Goal: Task Accomplishment & Management: Use online tool/utility

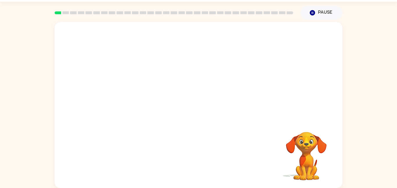
scroll to position [16, 0]
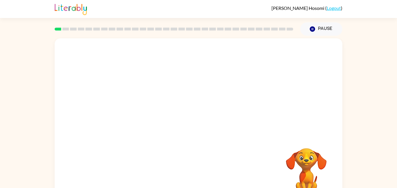
scroll to position [16, 0]
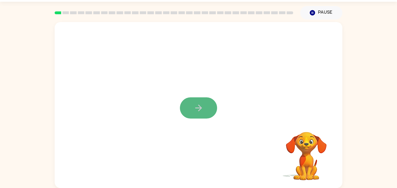
click at [186, 109] on button "button" at bounding box center [198, 107] width 37 height 21
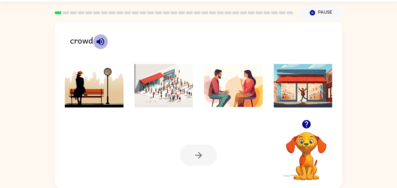
click at [98, 39] on icon "button" at bounding box center [100, 42] width 10 height 10
click at [158, 85] on img at bounding box center [163, 86] width 59 height 44
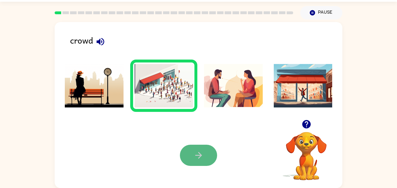
click at [202, 148] on button "button" at bounding box center [198, 155] width 37 height 21
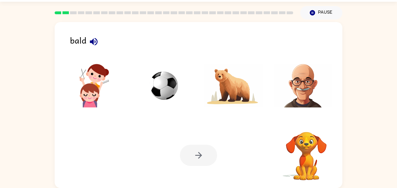
scroll to position [0, 0]
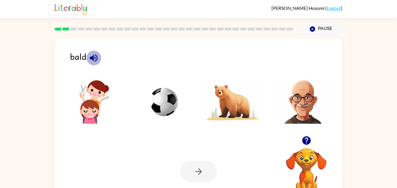
click at [93, 56] on icon "button" at bounding box center [94, 58] width 8 height 8
click at [157, 103] on img at bounding box center [163, 102] width 59 height 44
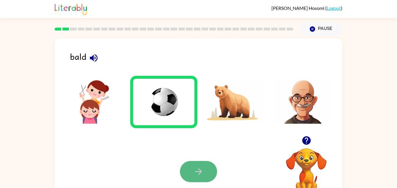
click at [202, 175] on icon "button" at bounding box center [198, 171] width 10 height 10
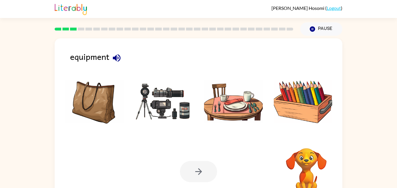
scroll to position [16, 0]
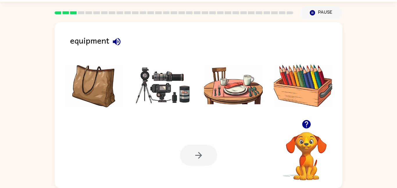
click at [118, 39] on icon "button" at bounding box center [117, 42] width 10 height 10
click at [159, 75] on img at bounding box center [163, 86] width 59 height 44
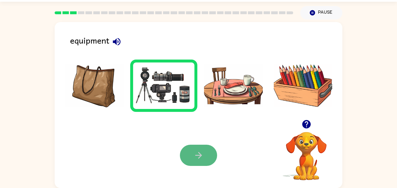
click at [186, 154] on button "button" at bounding box center [198, 155] width 37 height 21
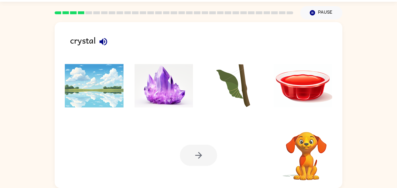
scroll to position [0, 0]
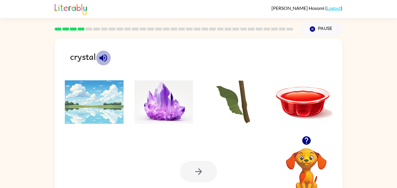
click at [105, 58] on icon "button" at bounding box center [103, 58] width 10 height 10
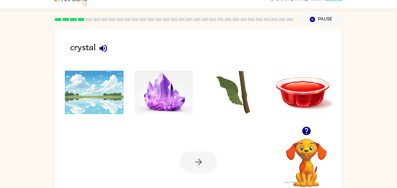
scroll to position [16, 0]
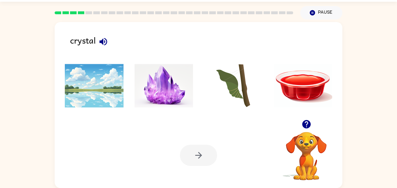
click at [132, 70] on li at bounding box center [163, 86] width 67 height 52
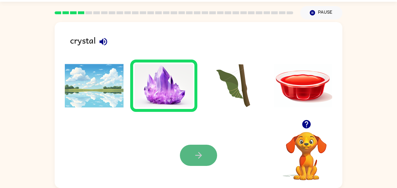
click at [198, 157] on icon "button" at bounding box center [198, 155] width 10 height 10
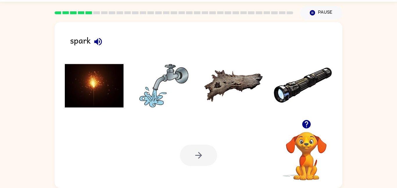
click at [98, 39] on icon "button" at bounding box center [98, 42] width 10 height 10
click at [224, 84] on img at bounding box center [233, 86] width 59 height 44
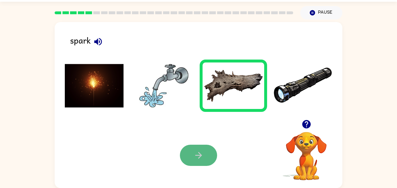
click at [186, 156] on button "button" at bounding box center [198, 155] width 37 height 21
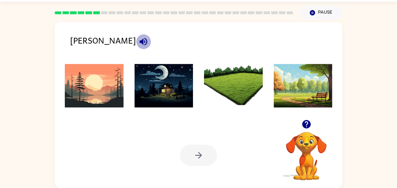
click at [139, 44] on icon "button" at bounding box center [143, 42] width 8 height 8
click at [231, 79] on img at bounding box center [233, 86] width 59 height 44
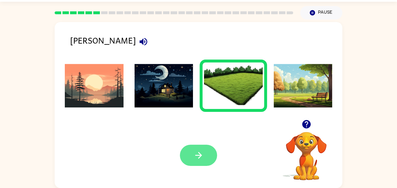
click at [206, 154] on button "button" at bounding box center [198, 155] width 37 height 21
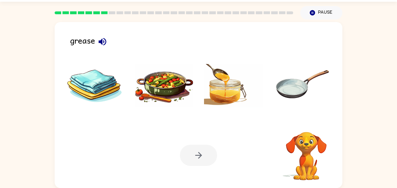
scroll to position [0, 0]
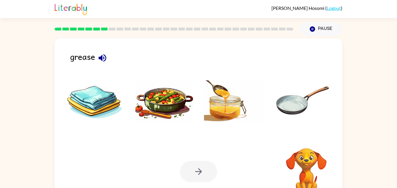
scroll to position [16, 0]
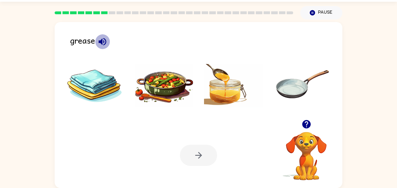
click at [101, 42] on icon "button" at bounding box center [102, 42] width 8 height 8
click at [162, 85] on img at bounding box center [163, 86] width 59 height 44
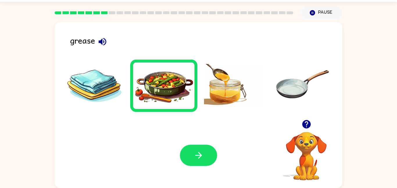
click at [218, 182] on div "Your browser must support playing .mp4 files to use Literably. Please try using…" at bounding box center [199, 155] width 288 height 65
click at [204, 156] on button "button" at bounding box center [198, 155] width 37 height 21
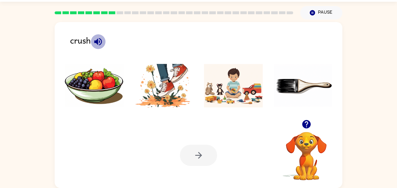
click at [96, 43] on icon "button" at bounding box center [98, 42] width 10 height 10
click at [166, 93] on img at bounding box center [163, 86] width 59 height 44
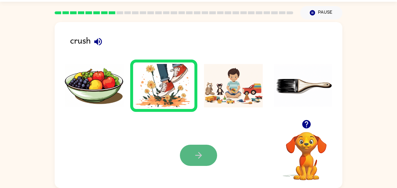
click at [199, 146] on button "button" at bounding box center [198, 155] width 37 height 21
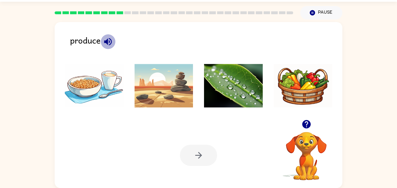
click at [107, 40] on icon "button" at bounding box center [108, 42] width 8 height 8
click at [212, 77] on img at bounding box center [233, 86] width 59 height 44
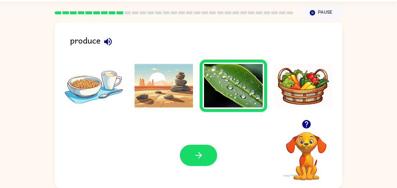
click at [166, 71] on img at bounding box center [163, 86] width 59 height 44
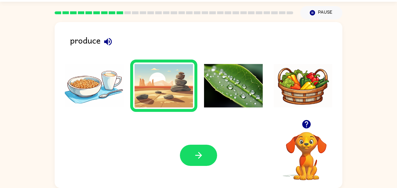
click at [207, 78] on img at bounding box center [233, 86] width 59 height 44
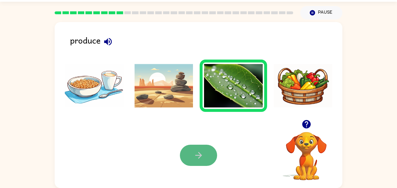
click at [195, 148] on button "button" at bounding box center [198, 155] width 37 height 21
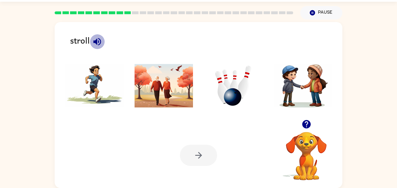
click at [95, 41] on icon "button" at bounding box center [97, 42] width 8 height 8
click at [223, 88] on img at bounding box center [233, 86] width 59 height 44
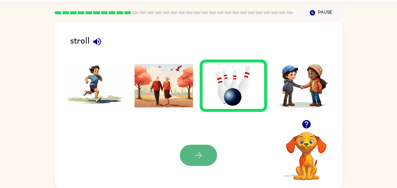
click at [197, 154] on icon "button" at bounding box center [198, 155] width 10 height 10
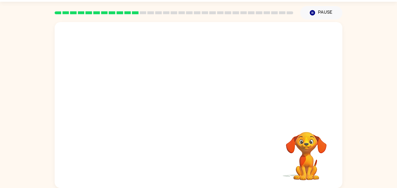
click at [272, 37] on video "Your browser must support playing .mp4 files to use Literably. Please try using…" at bounding box center [199, 71] width 288 height 98
click at [204, 112] on div at bounding box center [198, 107] width 37 height 21
click at [205, 112] on div at bounding box center [198, 107] width 37 height 21
click at [207, 114] on button "button" at bounding box center [198, 107] width 37 height 21
click at [207, 114] on div at bounding box center [198, 107] width 37 height 21
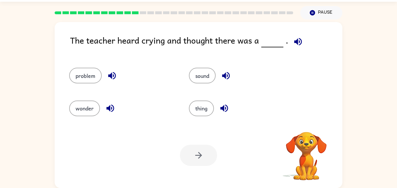
click at [297, 41] on icon "button" at bounding box center [298, 42] width 8 height 8
click at [295, 41] on icon "button" at bounding box center [298, 42] width 8 height 8
click at [229, 76] on icon "button" at bounding box center [226, 76] width 10 height 10
click at [110, 78] on icon "button" at bounding box center [112, 76] width 10 height 10
click at [111, 104] on icon "button" at bounding box center [110, 108] width 10 height 10
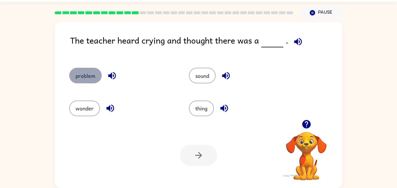
click at [90, 70] on button "problem" at bounding box center [85, 76] width 33 height 16
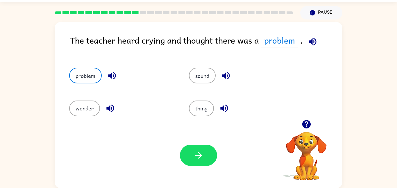
click at [313, 40] on icon "button" at bounding box center [312, 42] width 10 height 10
click at [199, 153] on icon "button" at bounding box center [198, 155] width 7 height 7
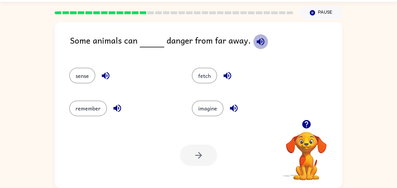
click at [259, 39] on icon "button" at bounding box center [260, 42] width 10 height 10
click at [107, 75] on icon "button" at bounding box center [106, 76] width 8 height 8
click at [117, 106] on icon "button" at bounding box center [117, 108] width 10 height 10
click at [224, 77] on icon "button" at bounding box center [227, 76] width 10 height 10
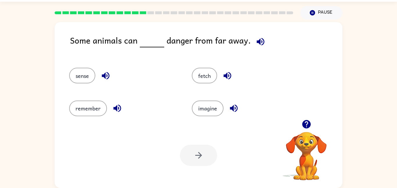
click at [224, 77] on icon "button" at bounding box center [227, 76] width 10 height 10
click at [237, 107] on icon "button" at bounding box center [234, 109] width 8 height 8
click at [211, 105] on button "imagine" at bounding box center [208, 109] width 32 height 16
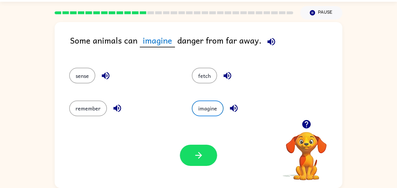
click at [189, 175] on div "Your browser must support playing .mp4 files to use Literably. Please try using…" at bounding box center [199, 155] width 288 height 65
click at [201, 162] on button "button" at bounding box center [198, 155] width 37 height 21
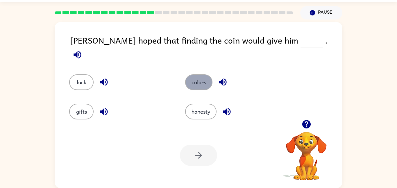
click at [197, 76] on button "colors" at bounding box center [198, 82] width 27 height 16
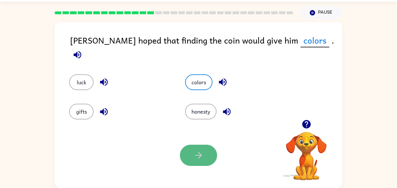
click at [191, 159] on button "button" at bounding box center [198, 155] width 37 height 21
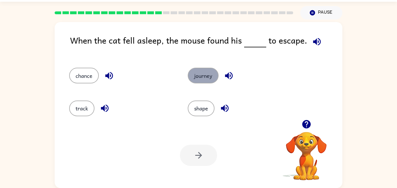
click at [204, 73] on button "journey" at bounding box center [203, 76] width 31 height 16
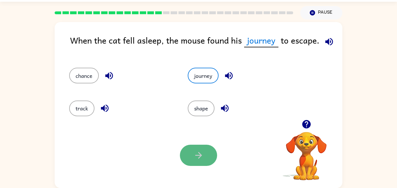
click at [198, 157] on icon "button" at bounding box center [198, 155] width 10 height 10
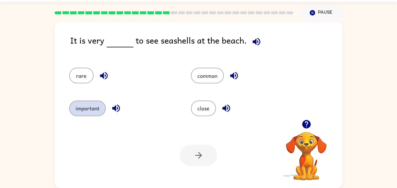
click at [78, 107] on button "important" at bounding box center [87, 109] width 37 height 16
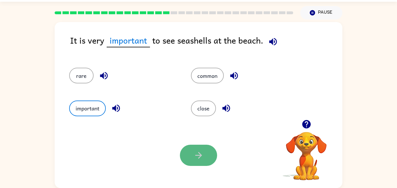
click at [205, 153] on button "button" at bounding box center [198, 155] width 37 height 21
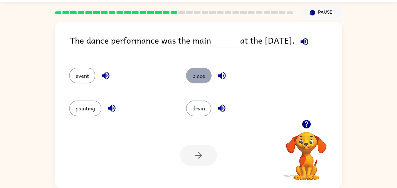
click at [197, 78] on button "place" at bounding box center [199, 76] width 26 height 16
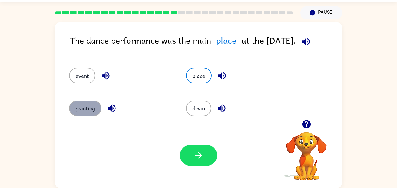
click at [79, 112] on button "painting" at bounding box center [85, 109] width 32 height 16
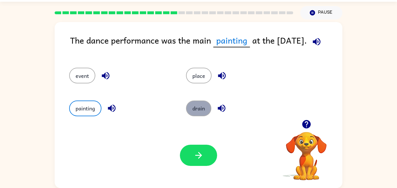
click at [194, 111] on button "drain" at bounding box center [198, 109] width 25 height 16
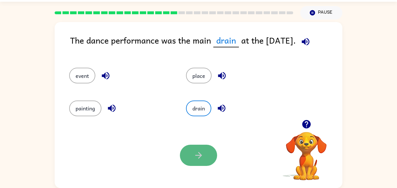
click at [208, 153] on button "button" at bounding box center [198, 155] width 37 height 21
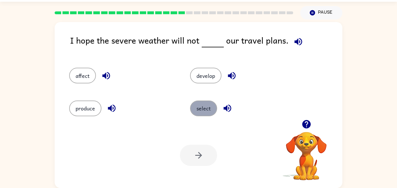
click at [199, 108] on button "select" at bounding box center [203, 109] width 27 height 16
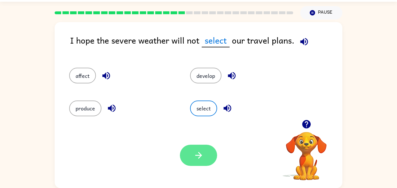
click at [198, 150] on button "button" at bounding box center [198, 155] width 37 height 21
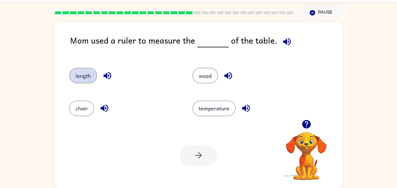
click at [87, 73] on button "length" at bounding box center [83, 76] width 28 height 16
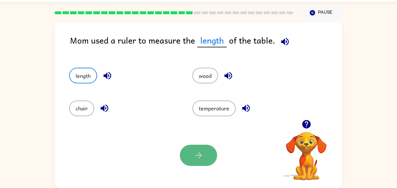
click at [195, 146] on button "button" at bounding box center [198, 155] width 37 height 21
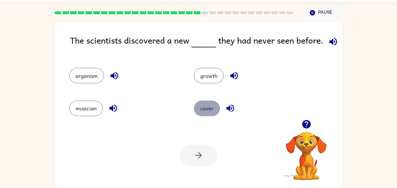
click at [203, 108] on button "cover" at bounding box center [207, 109] width 26 height 16
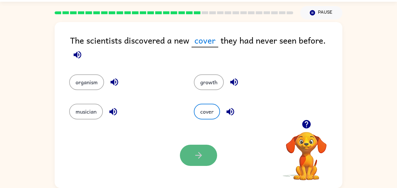
click at [191, 154] on button "button" at bounding box center [198, 155] width 37 height 21
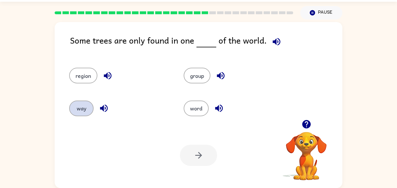
click at [83, 107] on button "way" at bounding box center [81, 109] width 24 height 16
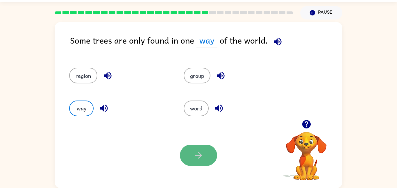
click at [197, 151] on icon "button" at bounding box center [198, 155] width 10 height 10
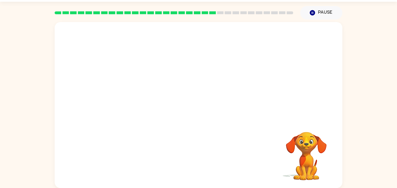
click at [197, 151] on div "Your browser must support playing .mp4 files to use Literably. Please try using…" at bounding box center [199, 105] width 288 height 166
click at [298, 141] on video "Your browser must support playing .mp4 files to use Literably. Please try using…" at bounding box center [306, 152] width 58 height 58
click at [236, 74] on video "Your browser must support playing .mp4 files to use Literably. Please try using…" at bounding box center [199, 71] width 288 height 98
click at [236, 73] on video "Your browser must support playing .mp4 files to use Literably. Please try using…" at bounding box center [199, 71] width 288 height 98
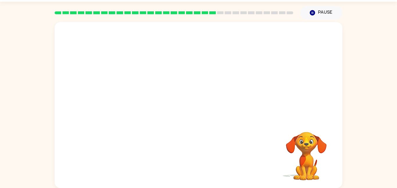
click at [236, 73] on video "Your browser must support playing .mp4 files to use Literably. Please try using…" at bounding box center [199, 71] width 288 height 98
click at [237, 73] on video "Your browser must support playing .mp4 files to use Literably. Please try using…" at bounding box center [199, 71] width 288 height 98
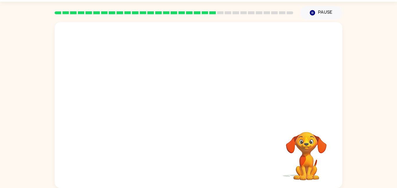
click at [237, 71] on video "Your browser must support playing .mp4 files to use Literably. Please try using…" at bounding box center [199, 71] width 288 height 98
click at [236, 71] on video "Your browser must support playing .mp4 files to use Literably. Please try using…" at bounding box center [199, 71] width 288 height 98
click at [235, 71] on video "Your browser must support playing .mp4 files to use Literably. Please try using…" at bounding box center [199, 71] width 288 height 98
click at [235, 70] on video "Your browser must support playing .mp4 files to use Literably. Please try using…" at bounding box center [199, 71] width 288 height 98
click at [182, 100] on div at bounding box center [198, 107] width 37 height 21
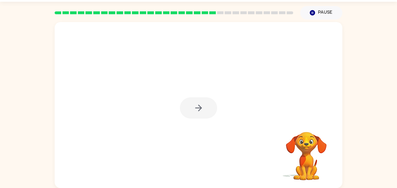
click at [182, 100] on div at bounding box center [198, 107] width 37 height 21
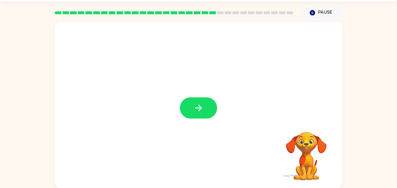
click at [182, 100] on div at bounding box center [198, 107] width 37 height 21
click at [189, 105] on button "button" at bounding box center [198, 107] width 37 height 21
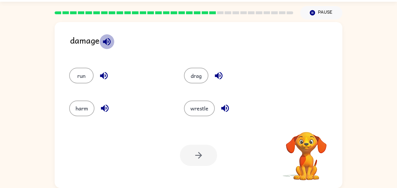
click at [105, 43] on icon "button" at bounding box center [107, 42] width 10 height 10
click at [219, 116] on div "wrestle" at bounding box center [234, 109] width 101 height 16
click at [225, 92] on div "wrestle" at bounding box center [230, 105] width 115 height 33
click at [226, 105] on icon "button" at bounding box center [225, 108] width 10 height 10
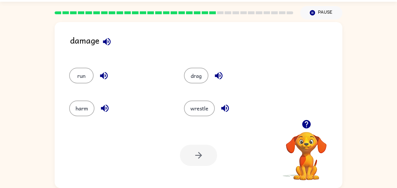
click at [226, 105] on icon "button" at bounding box center [225, 108] width 10 height 10
click at [216, 78] on icon "button" at bounding box center [219, 76] width 10 height 10
click at [107, 74] on icon "button" at bounding box center [104, 76] width 10 height 10
click at [100, 104] on icon "button" at bounding box center [105, 108] width 10 height 10
click at [107, 41] on icon "button" at bounding box center [107, 42] width 8 height 8
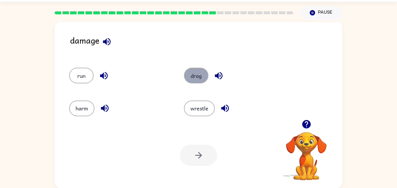
click at [200, 69] on button "drag" at bounding box center [196, 76] width 24 height 16
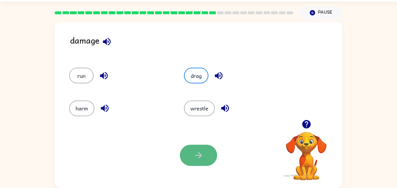
click at [204, 161] on button "button" at bounding box center [198, 155] width 37 height 21
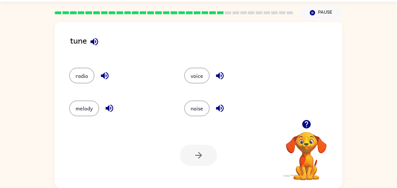
click at [200, 88] on div "voice" at bounding box center [230, 73] width 115 height 33
click at [196, 75] on button "voice" at bounding box center [196, 76] width 25 height 16
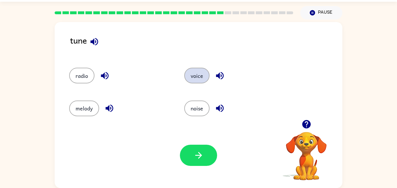
click at [196, 75] on button "voice" at bounding box center [196, 76] width 25 height 16
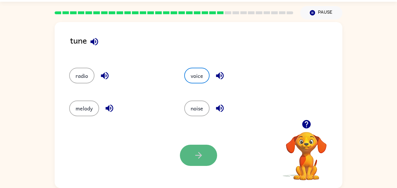
click at [201, 150] on button "button" at bounding box center [198, 155] width 37 height 21
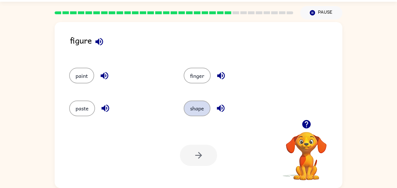
click at [192, 102] on button "shape" at bounding box center [197, 109] width 27 height 16
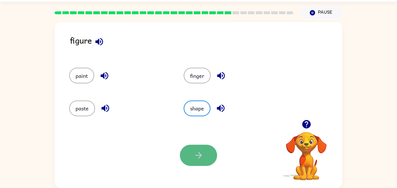
click at [200, 150] on icon "button" at bounding box center [198, 155] width 10 height 10
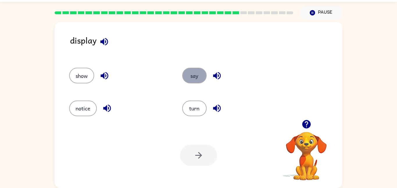
click at [200, 77] on button "say" at bounding box center [194, 76] width 24 height 16
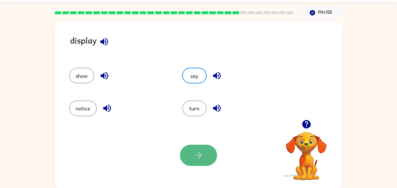
click at [197, 154] on icon "button" at bounding box center [198, 155] width 10 height 10
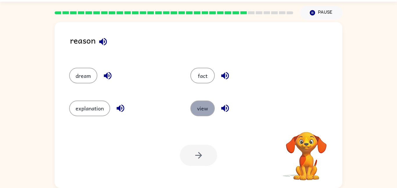
click at [210, 108] on button "view" at bounding box center [202, 109] width 24 height 16
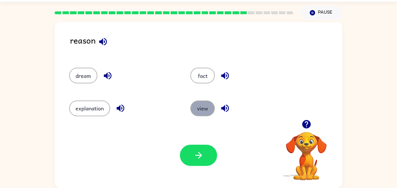
click at [209, 107] on button "view" at bounding box center [202, 109] width 24 height 16
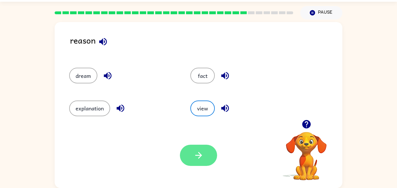
click at [201, 148] on button "button" at bounding box center [198, 155] width 37 height 21
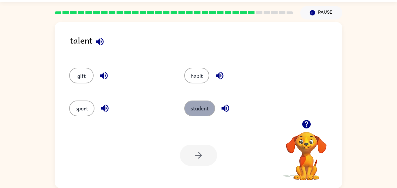
click at [203, 110] on button "student" at bounding box center [199, 109] width 31 height 16
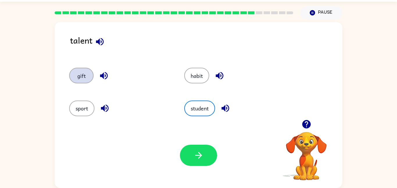
click at [78, 70] on button "gift" at bounding box center [81, 76] width 24 height 16
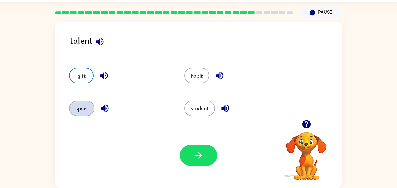
click at [87, 107] on button "sport" at bounding box center [81, 109] width 25 height 16
click at [202, 71] on button "habit" at bounding box center [196, 76] width 25 height 16
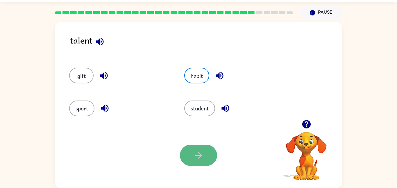
click at [189, 153] on button "button" at bounding box center [198, 155] width 37 height 21
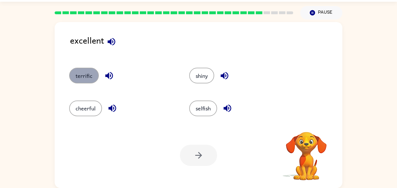
click at [91, 71] on button "terrific" at bounding box center [84, 76] width 30 height 16
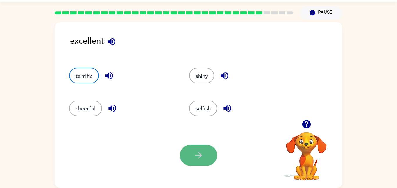
click at [203, 160] on button "button" at bounding box center [198, 155] width 37 height 21
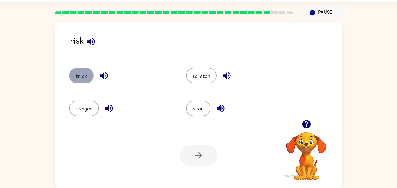
click at [81, 77] on button "trick" at bounding box center [81, 76] width 24 height 16
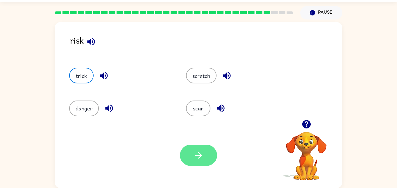
click at [205, 153] on button "button" at bounding box center [198, 155] width 37 height 21
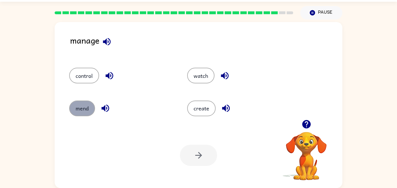
click at [85, 104] on button "mend" at bounding box center [82, 109] width 26 height 16
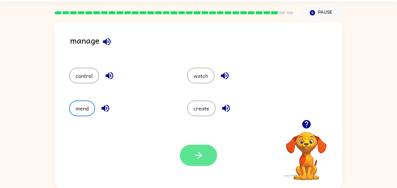
click at [200, 150] on icon "button" at bounding box center [198, 155] width 10 height 10
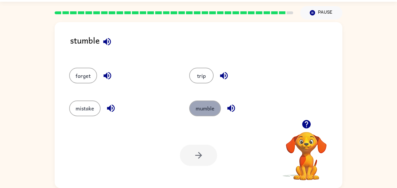
click at [203, 108] on button "mumble" at bounding box center [205, 109] width 32 height 16
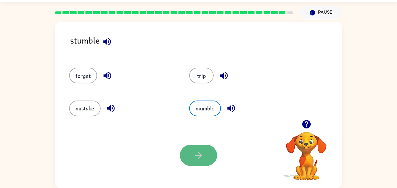
click at [206, 148] on button "button" at bounding box center [198, 155] width 37 height 21
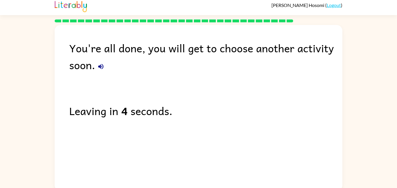
scroll to position [0, 0]
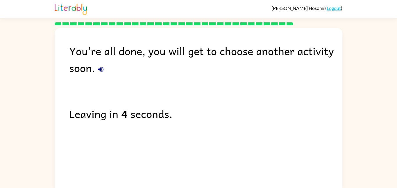
click at [198, 143] on div "You're all done, you will get to choose another activity soon. Leaving in 4 sec…" at bounding box center [199, 109] width 288 height 163
click at [99, 67] on icon "button" at bounding box center [100, 69] width 7 height 7
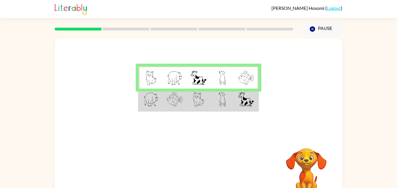
scroll to position [16, 0]
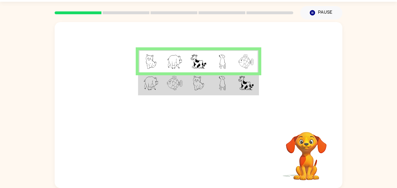
click at [230, 82] on td at bounding box center [222, 83] width 24 height 22
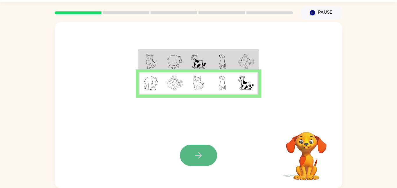
click at [204, 149] on button "button" at bounding box center [198, 155] width 37 height 21
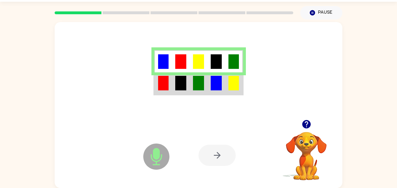
click at [199, 55] on img at bounding box center [198, 61] width 11 height 15
click at [237, 78] on img at bounding box center [233, 83] width 10 height 15
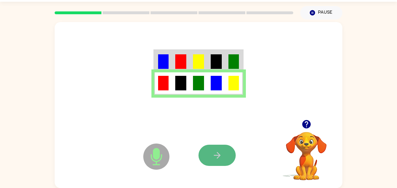
click at [218, 154] on icon "button" at bounding box center [217, 155] width 7 height 7
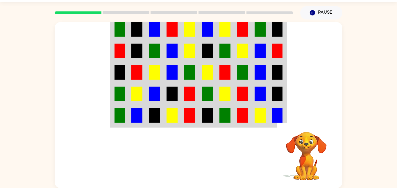
scroll to position [0, 0]
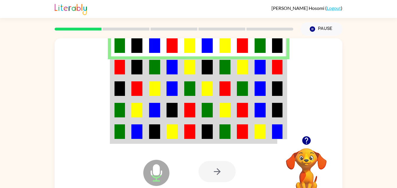
click at [179, 72] on td at bounding box center [172, 66] width 18 height 21
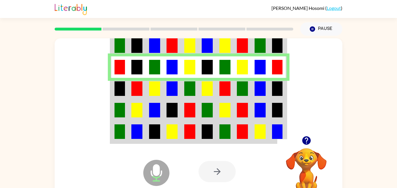
click at [256, 95] on img at bounding box center [259, 88] width 11 height 15
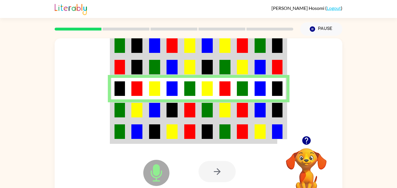
click at [234, 105] on td at bounding box center [243, 109] width 18 height 21
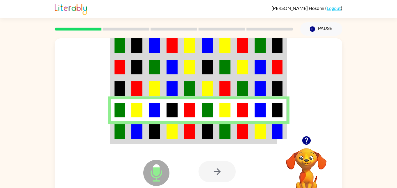
click at [265, 136] on img at bounding box center [259, 131] width 11 height 15
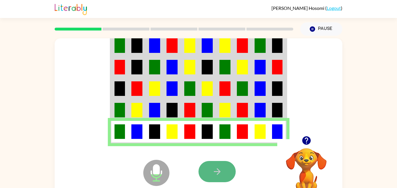
click at [222, 174] on icon "button" at bounding box center [217, 171] width 10 height 10
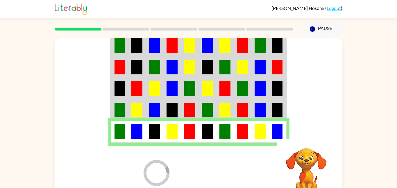
click at [216, 42] on td at bounding box center [207, 45] width 18 height 22
click at [216, 43] on td at bounding box center [225, 45] width 18 height 22
click at [217, 45] on td at bounding box center [225, 45] width 18 height 22
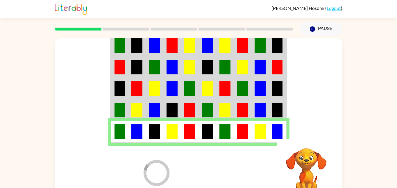
click at [187, 41] on img at bounding box center [189, 45] width 11 height 15
click at [189, 42] on img at bounding box center [189, 45] width 11 height 15
click at [189, 43] on img at bounding box center [189, 45] width 11 height 15
click at [188, 44] on img at bounding box center [189, 45] width 11 height 15
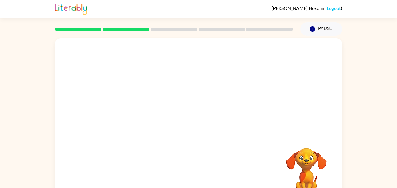
click at [188, 44] on div at bounding box center [199, 87] width 288 height 98
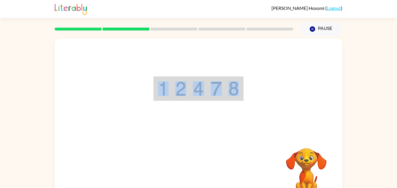
scroll to position [16, 0]
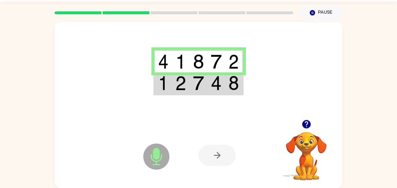
click at [235, 86] on img at bounding box center [233, 83] width 10 height 15
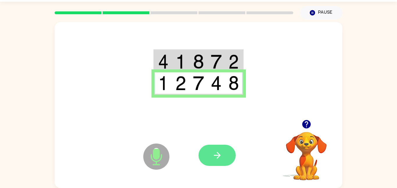
click at [219, 153] on icon "button" at bounding box center [217, 155] width 10 height 10
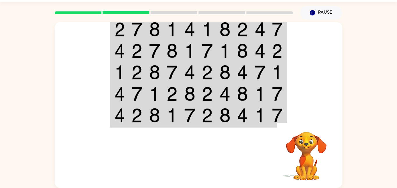
scroll to position [0, 0]
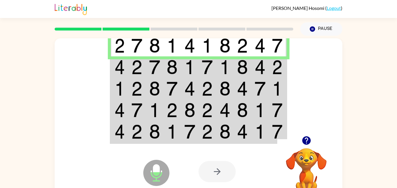
click at [164, 73] on td at bounding box center [172, 66] width 18 height 21
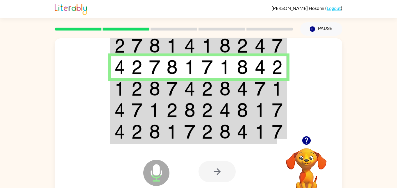
click at [261, 77] on td at bounding box center [260, 66] width 18 height 21
click at [261, 83] on img at bounding box center [259, 88] width 11 height 15
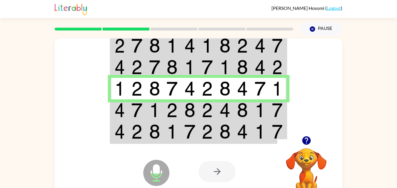
click at [265, 112] on img at bounding box center [259, 110] width 11 height 15
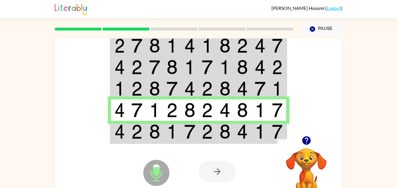
click at [266, 136] on td at bounding box center [260, 132] width 18 height 22
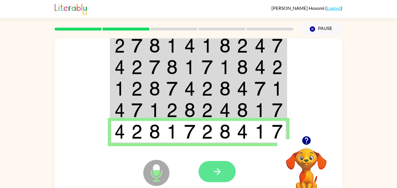
click at [225, 171] on button "button" at bounding box center [216, 171] width 37 height 21
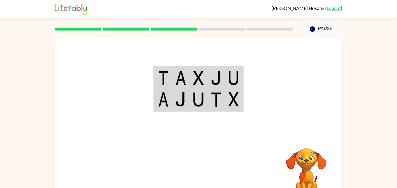
click at [227, 171] on div at bounding box center [241, 171] width 86 height 65
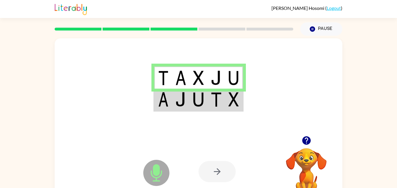
click at [195, 98] on img at bounding box center [198, 99] width 11 height 15
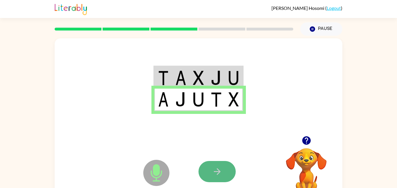
click at [225, 171] on button "button" at bounding box center [216, 171] width 37 height 21
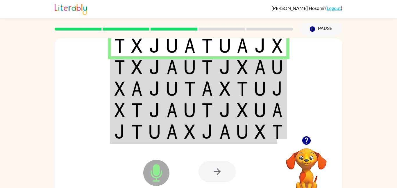
click at [213, 76] on td at bounding box center [207, 66] width 18 height 21
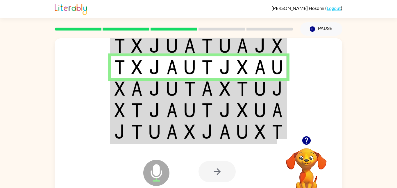
click at [267, 96] on td at bounding box center [260, 88] width 18 height 21
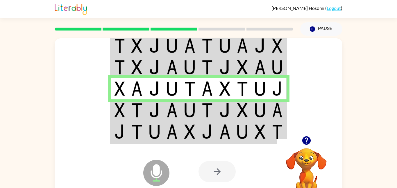
click at [280, 110] on img at bounding box center [277, 110] width 10 height 15
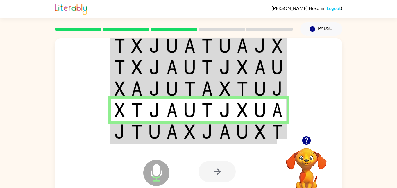
click at [275, 137] on img at bounding box center [277, 131] width 10 height 15
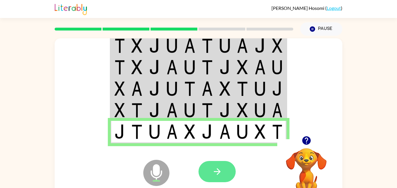
click at [228, 164] on button "button" at bounding box center [216, 171] width 37 height 21
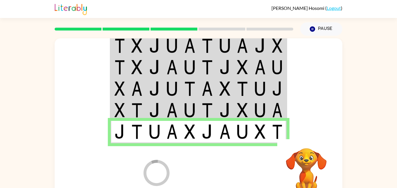
click at [228, 164] on div at bounding box center [241, 171] width 86 height 65
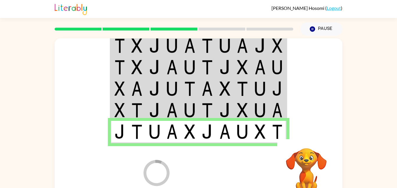
click at [228, 164] on div at bounding box center [241, 171] width 86 height 65
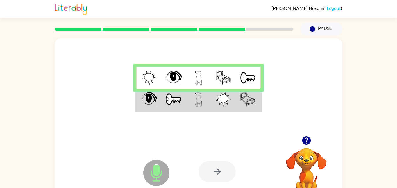
click at [234, 105] on td at bounding box center [223, 100] width 25 height 22
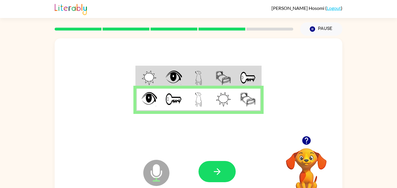
click at [209, 75] on td at bounding box center [198, 78] width 25 height 22
click at [211, 74] on td at bounding box center [223, 78] width 25 height 22
click at [211, 76] on td at bounding box center [223, 78] width 25 height 22
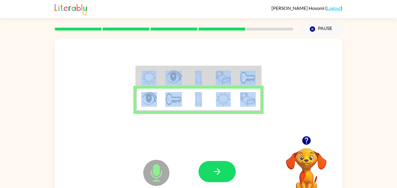
click at [211, 76] on td at bounding box center [223, 78] width 25 height 22
click at [219, 173] on icon "button" at bounding box center [217, 171] width 10 height 10
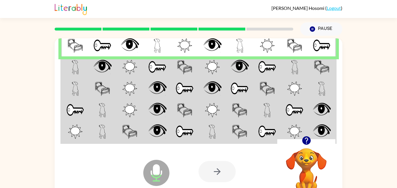
click at [218, 65] on img at bounding box center [212, 67] width 15 height 15
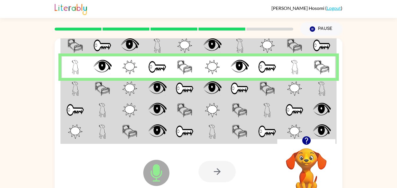
click at [219, 93] on img at bounding box center [212, 88] width 18 height 15
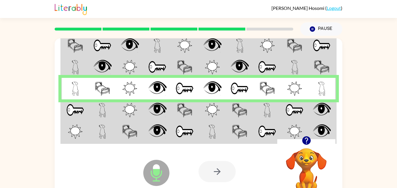
click at [222, 120] on td at bounding box center [212, 109] width 28 height 21
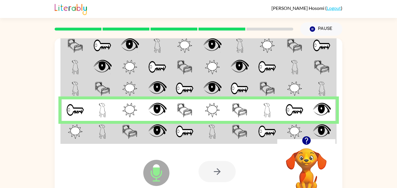
click at [320, 128] on img at bounding box center [322, 131] width 18 height 15
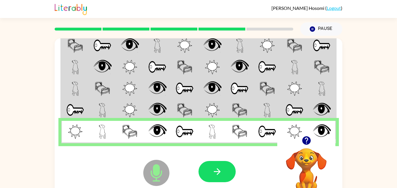
click at [320, 126] on img at bounding box center [322, 131] width 18 height 15
click at [321, 125] on img at bounding box center [322, 131] width 18 height 15
click at [230, 166] on button "button" at bounding box center [216, 171] width 37 height 21
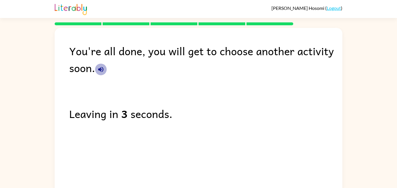
click at [98, 65] on button "button" at bounding box center [101, 70] width 12 height 12
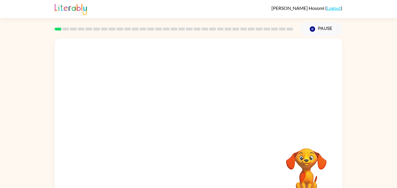
scroll to position [16, 0]
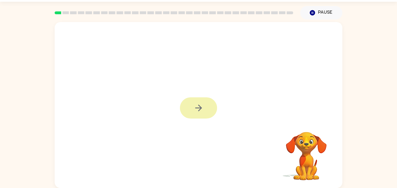
click at [208, 110] on button "button" at bounding box center [198, 107] width 37 height 21
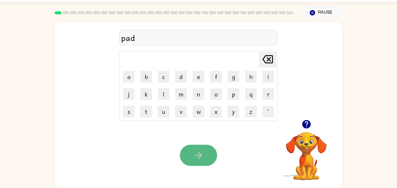
click at [203, 153] on icon "button" at bounding box center [198, 155] width 10 height 10
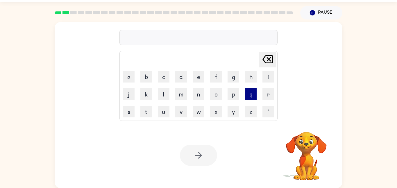
click at [251, 94] on button "q" at bounding box center [251, 94] width 12 height 12
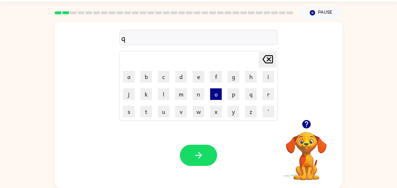
click at [214, 93] on button "o" at bounding box center [216, 94] width 12 height 12
click at [164, 100] on button "l" at bounding box center [164, 94] width 12 height 12
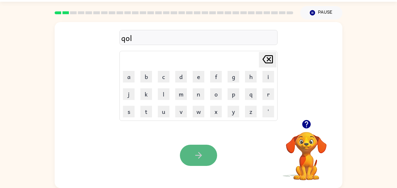
click at [189, 161] on button "button" at bounding box center [198, 155] width 37 height 21
click at [275, 53] on button "[PERSON_NAME] last character input" at bounding box center [267, 59] width 17 height 15
click at [272, 66] on icon "[PERSON_NAME] last character input" at bounding box center [268, 59] width 14 height 14
type button "delete"
click at [194, 151] on icon "button" at bounding box center [198, 155] width 10 height 10
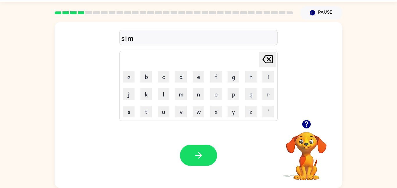
click at [202, 144] on div "Your browser must support playing .mp4 files to use Literably. Please try using…" at bounding box center [199, 155] width 288 height 65
click at [203, 150] on button "button" at bounding box center [198, 155] width 37 height 21
click at [143, 98] on button "k" at bounding box center [146, 94] width 12 height 12
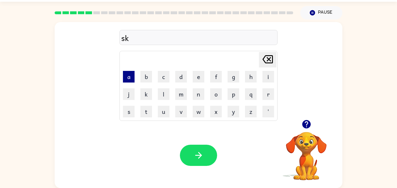
click at [130, 80] on button "a" at bounding box center [129, 77] width 12 height 12
click at [199, 93] on button "n" at bounding box center [199, 94] width 12 height 12
type button "n"
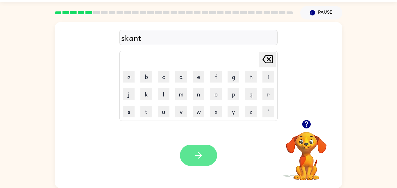
click at [209, 153] on button "button" at bounding box center [198, 155] width 37 height 21
click at [206, 156] on button "button" at bounding box center [198, 155] width 37 height 21
click at [205, 155] on button "button" at bounding box center [198, 155] width 37 height 21
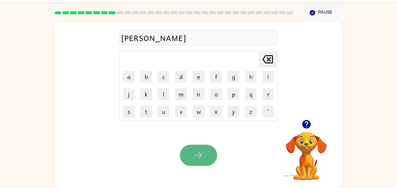
click at [196, 153] on icon "button" at bounding box center [198, 155] width 10 height 10
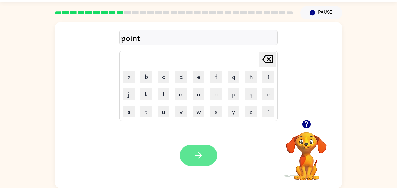
click at [196, 153] on icon "button" at bounding box center [198, 155] width 10 height 10
click at [191, 154] on button "button" at bounding box center [198, 155] width 37 height 21
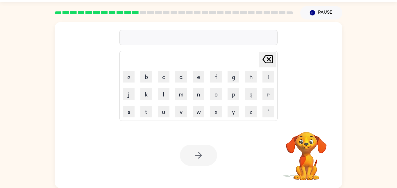
click at [306, 125] on video "Your browser must support playing .mp4 files to use Literably. Please try using…" at bounding box center [306, 152] width 58 height 58
click at [318, 132] on video "Your browser must support playing .mp4 files to use Literably. Please try using…" at bounding box center [306, 152] width 58 height 58
click at [314, 106] on div "[PERSON_NAME] last character input a b c d e f g h i j k l m n o p q r s t u v …" at bounding box center [199, 71] width 288 height 98
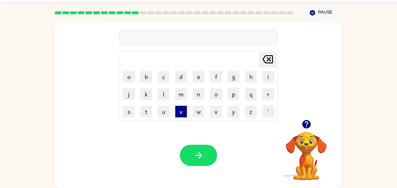
click at [180, 112] on button "v" at bounding box center [181, 112] width 12 height 12
click at [214, 98] on button "o" at bounding box center [216, 94] width 12 height 12
click at [185, 121] on div "vo Delete Delete last character input a b c d e f g h i j k l m n o p q r s t u…" at bounding box center [199, 105] width 288 height 166
click at [144, 113] on button "t" at bounding box center [146, 112] width 12 height 12
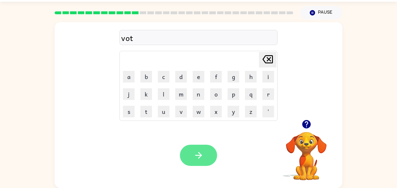
click at [201, 156] on icon "button" at bounding box center [198, 155] width 10 height 10
click at [206, 146] on button "button" at bounding box center [198, 155] width 37 height 21
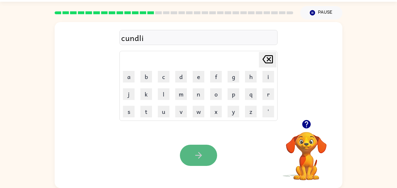
click at [201, 154] on icon "button" at bounding box center [198, 155] width 10 height 10
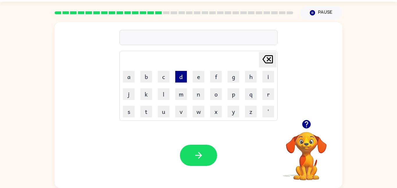
click at [184, 78] on button "d" at bounding box center [181, 77] width 12 height 12
click at [266, 75] on button "i" at bounding box center [268, 77] width 12 height 12
click at [246, 76] on button "h" at bounding box center [251, 77] width 12 height 12
click at [270, 66] on icon "[PERSON_NAME] last character input" at bounding box center [268, 59] width 14 height 14
click at [151, 90] on button "k" at bounding box center [146, 94] width 12 height 12
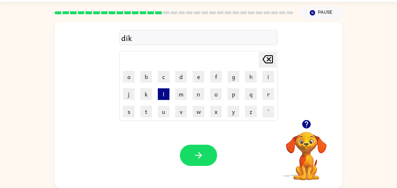
click at [164, 92] on button "l" at bounding box center [164, 94] width 12 height 12
click at [264, 59] on icon "[PERSON_NAME] last character input" at bounding box center [268, 59] width 14 height 14
click at [263, 58] on icon "[PERSON_NAME] last character input" at bounding box center [268, 59] width 14 height 14
click at [164, 93] on button "l" at bounding box center [164, 94] width 12 height 12
click at [196, 79] on button "e" at bounding box center [199, 77] width 12 height 12
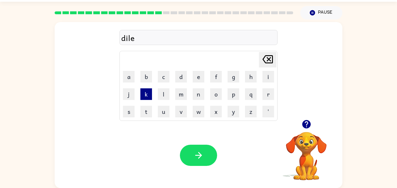
click at [144, 97] on button "k" at bounding box center [146, 94] width 12 height 12
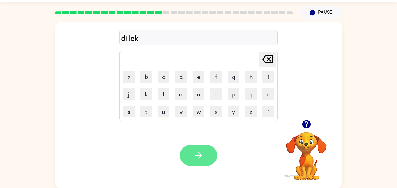
click at [205, 150] on button "button" at bounding box center [198, 155] width 37 height 21
click at [204, 155] on button "button" at bounding box center [198, 155] width 37 height 21
click at [207, 158] on button "button" at bounding box center [198, 155] width 37 height 21
click at [204, 154] on button "button" at bounding box center [198, 155] width 37 height 21
click at [192, 157] on button "button" at bounding box center [198, 155] width 37 height 21
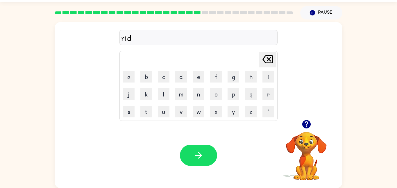
click at [13, 48] on div "rid [PERSON_NAME] last character input a b c d e f g h i j k l m n o p q r s t …" at bounding box center [198, 103] width 397 height 168
click at [201, 156] on icon "button" at bounding box center [198, 155] width 7 height 7
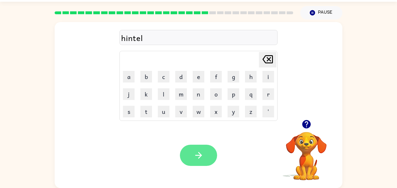
click at [195, 156] on icon "button" at bounding box center [198, 155] width 10 height 10
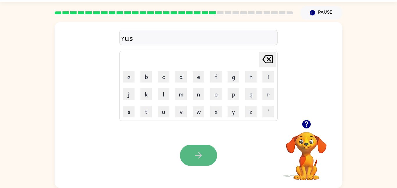
click at [195, 152] on icon "button" at bounding box center [198, 155] width 10 height 10
click at [286, 173] on video "Your browser must support playing .mp4 files to use Literably. Please try using…" at bounding box center [306, 152] width 58 height 58
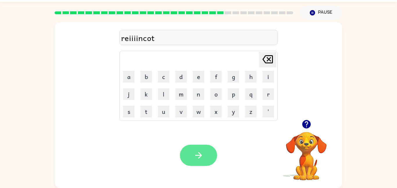
click at [192, 153] on button "button" at bounding box center [198, 155] width 37 height 21
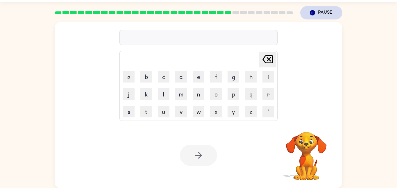
click at [327, 12] on button "Pause Pause" at bounding box center [321, 12] width 42 height 13
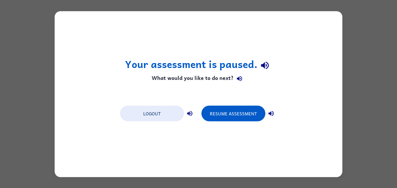
scroll to position [0, 0]
